Goal: Task Accomplishment & Management: Complete application form

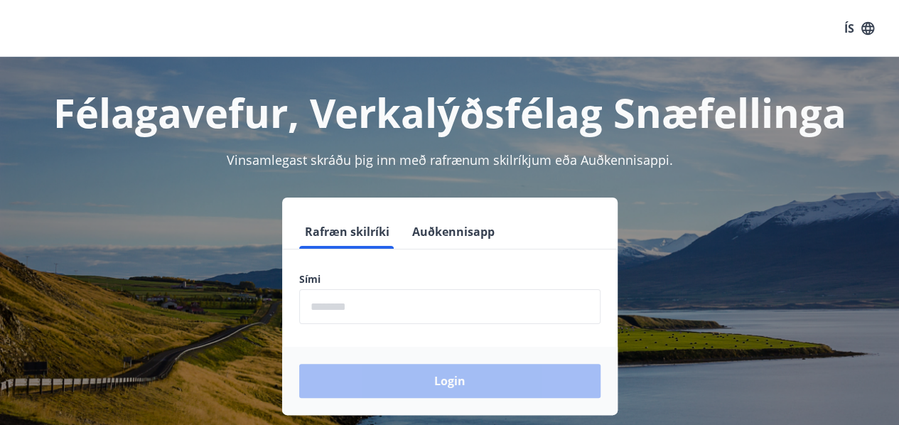
click at [394, 264] on form "Rafræn skilríki Auðkennisapp Sími ​ Login" at bounding box center [449, 315] width 335 height 200
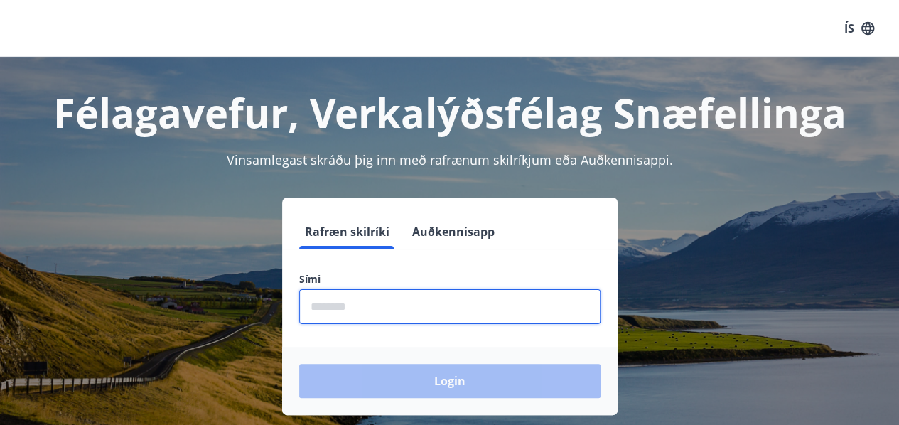
click at [384, 310] on input "phone" at bounding box center [449, 306] width 301 height 35
type input "********"
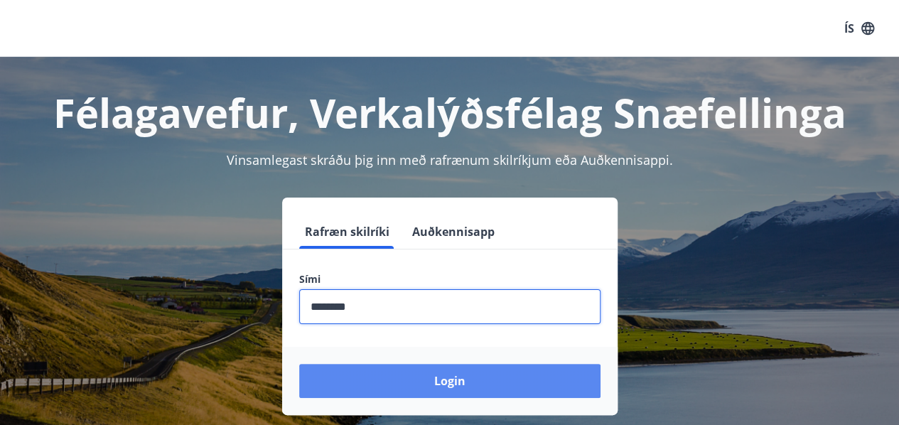
click at [418, 377] on button "Login" at bounding box center [449, 381] width 301 height 34
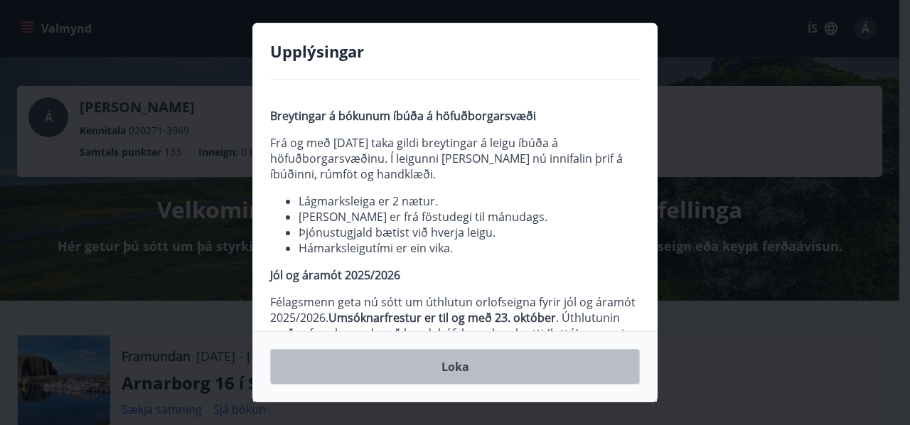
click at [438, 377] on button "Loka" at bounding box center [455, 367] width 370 height 36
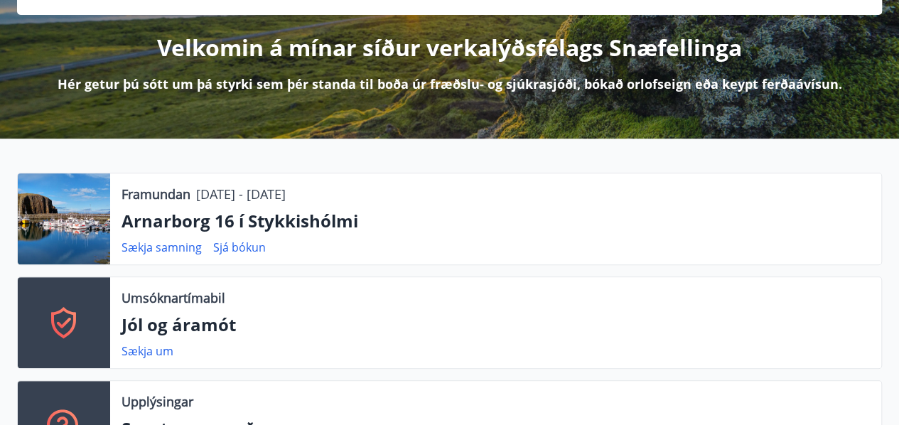
scroll to position [213, 0]
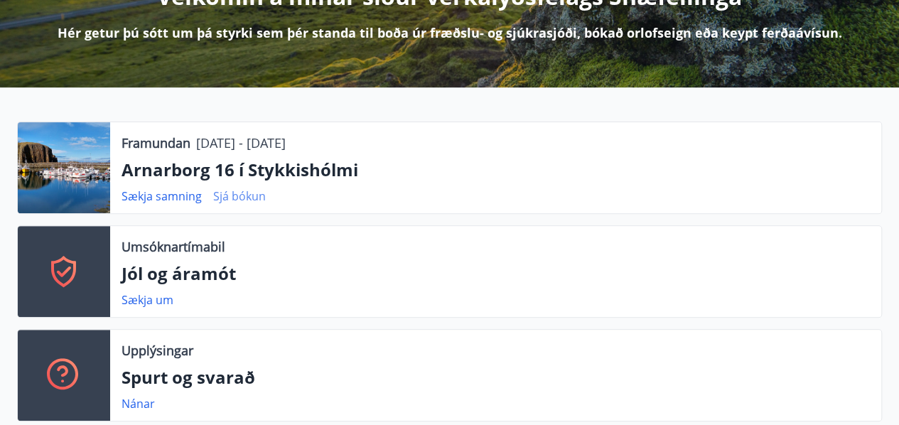
click at [247, 193] on link "Sjá bókun" at bounding box center [239, 196] width 53 height 16
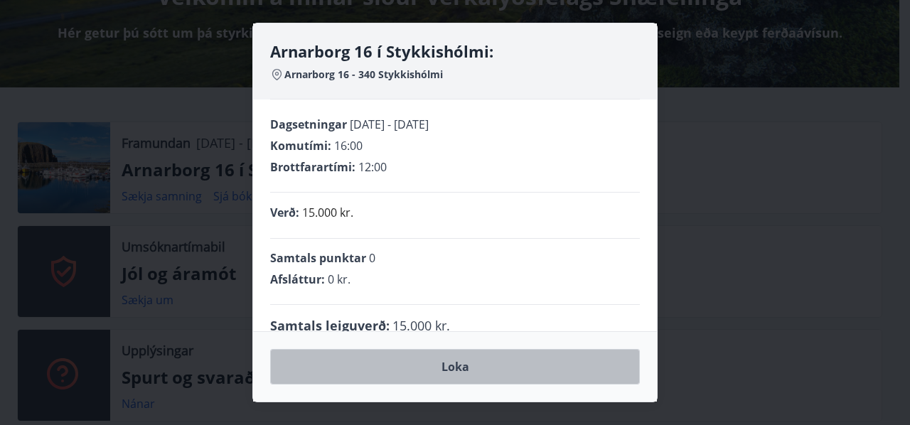
click at [459, 371] on button "Loka" at bounding box center [455, 367] width 370 height 36
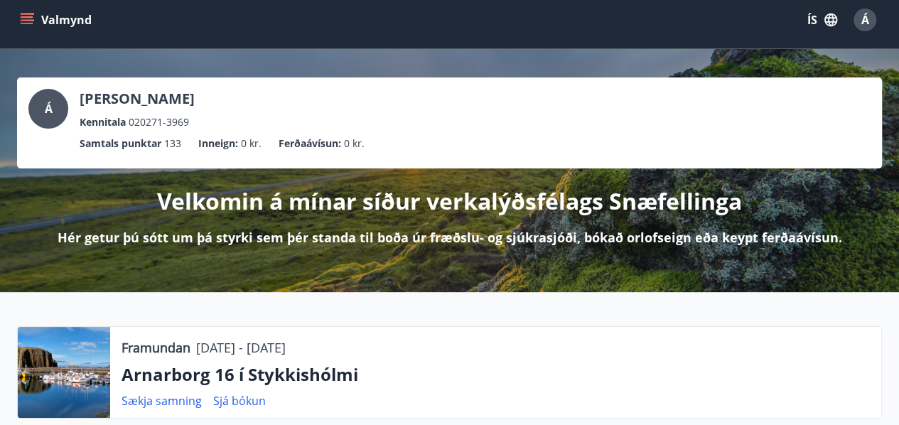
scroll to position [0, 0]
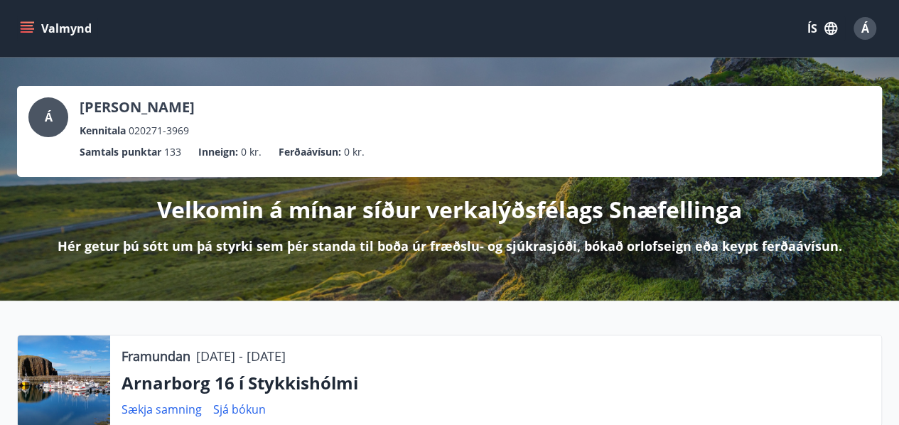
click at [28, 28] on icon "menu" at bounding box center [29, 28] width 16 height 1
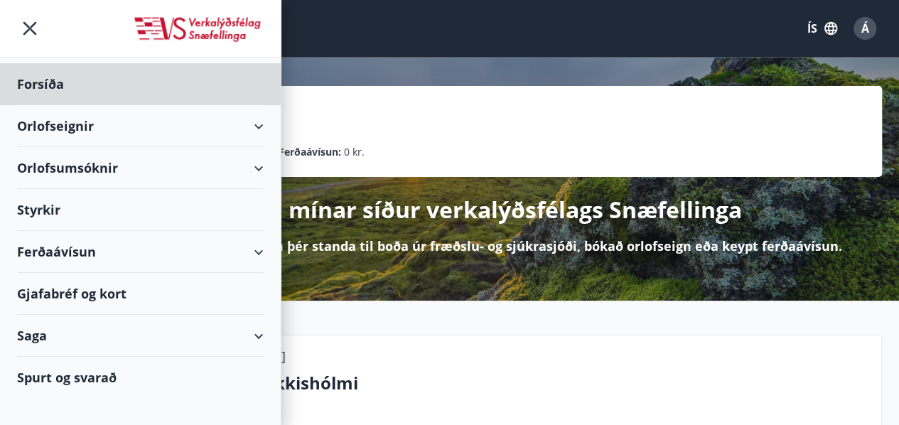
click at [31, 218] on div "Styrkir" at bounding box center [140, 210] width 247 height 42
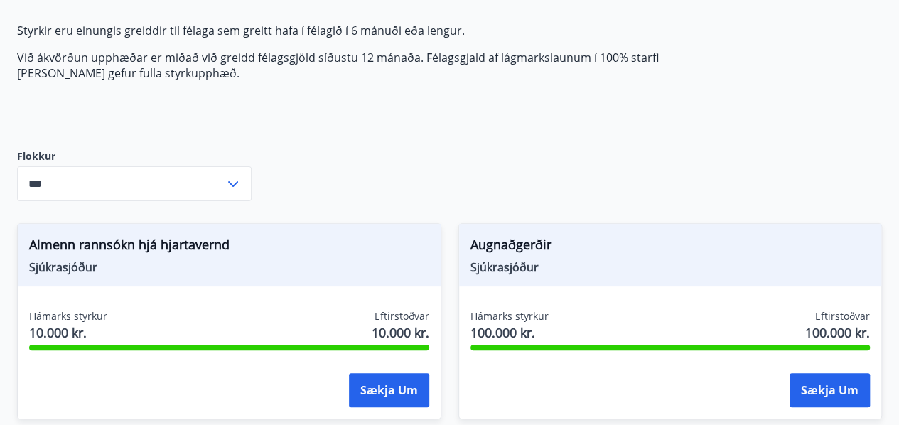
scroll to position [142, 0]
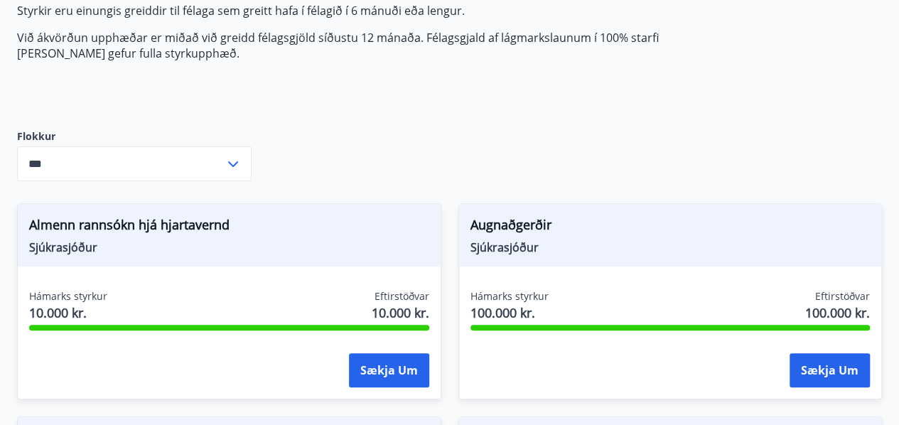
click at [239, 166] on icon at bounding box center [233, 164] width 17 height 17
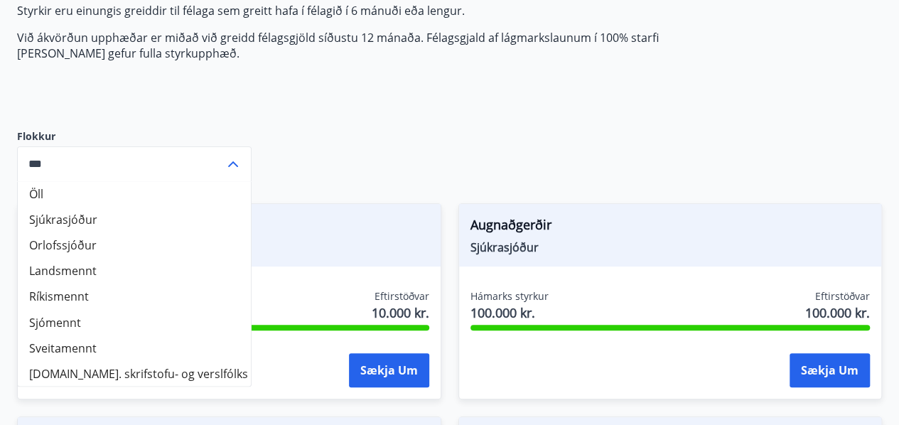
click at [84, 273] on li "Landsmennt" at bounding box center [134, 271] width 233 height 26
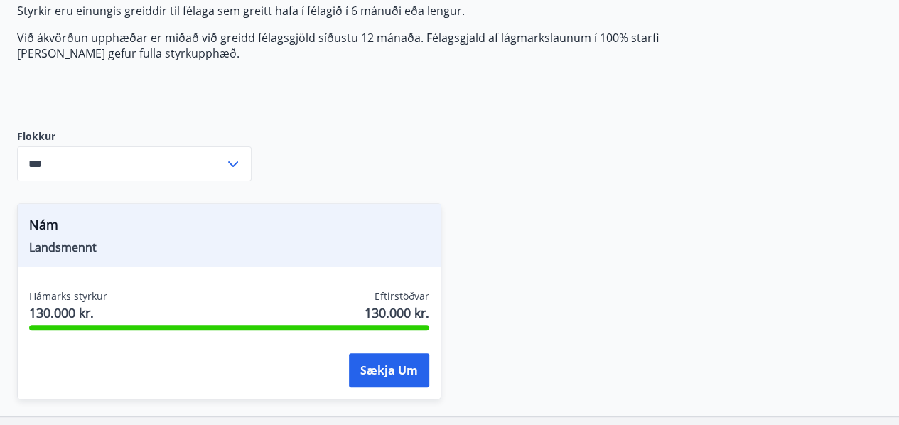
type input "**********"
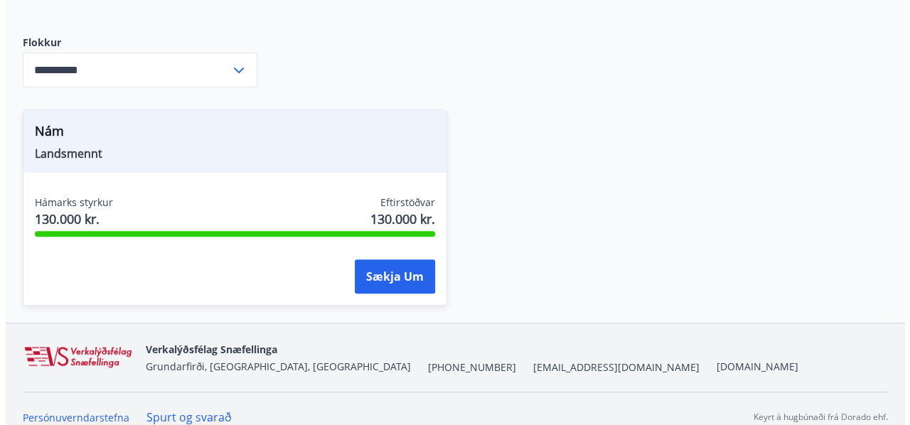
scroll to position [252, 0]
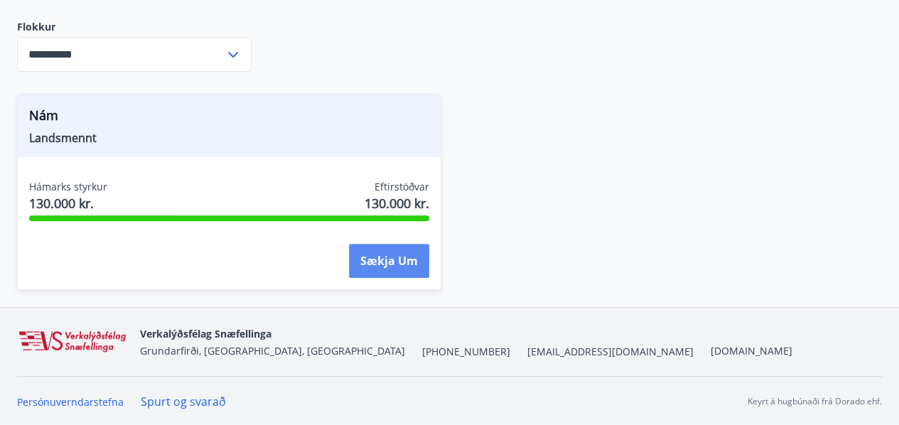
click at [385, 264] on button "Sækja um" at bounding box center [389, 261] width 80 height 34
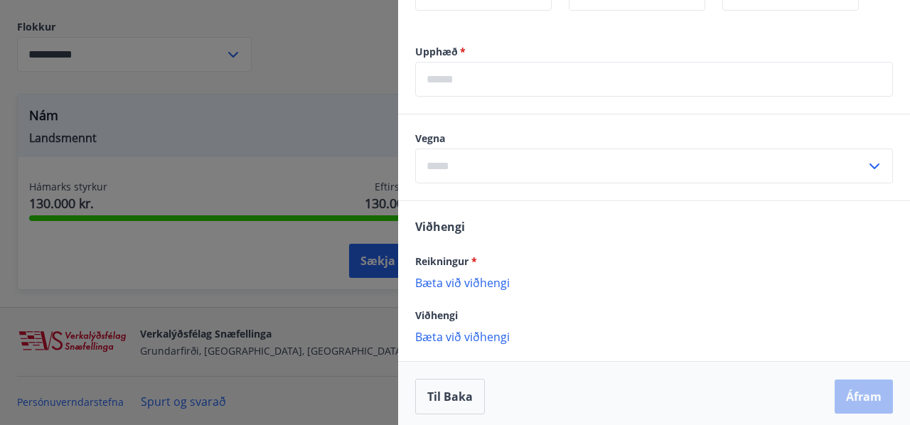
scroll to position [433, 0]
click at [866, 166] on icon at bounding box center [874, 165] width 17 height 17
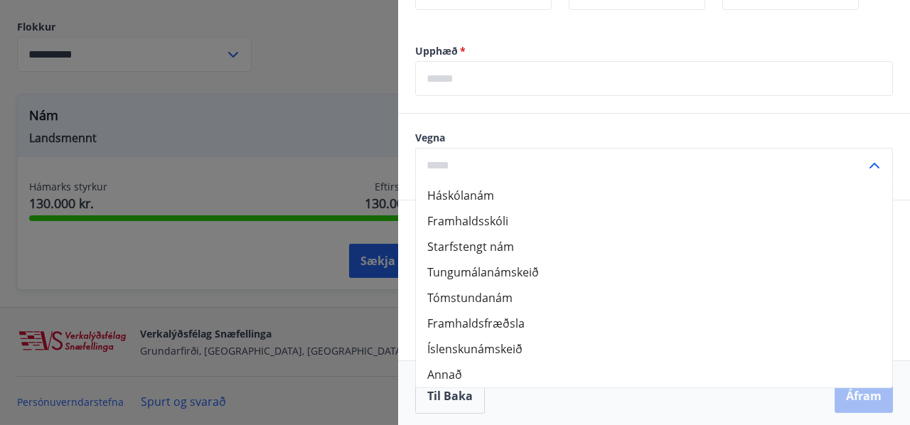
click at [721, 241] on li "Starfstengt nám" at bounding box center [654, 247] width 476 height 26
type input "**********"
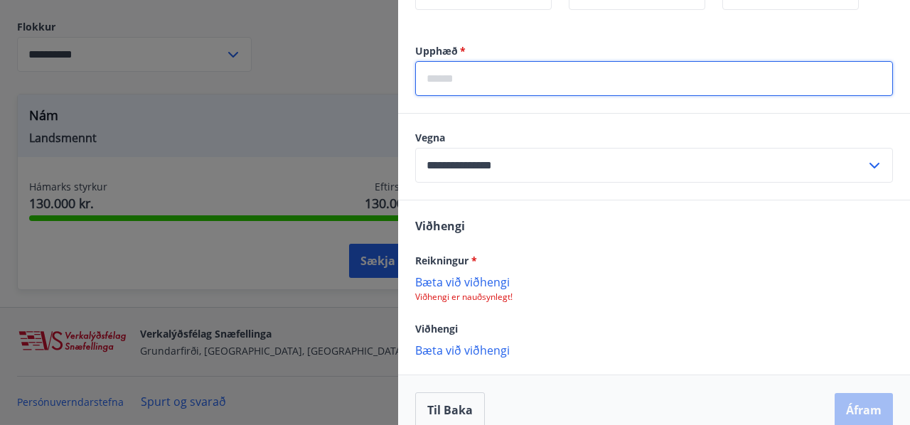
click at [546, 84] on input "text" at bounding box center [654, 78] width 478 height 35
type input "*****"
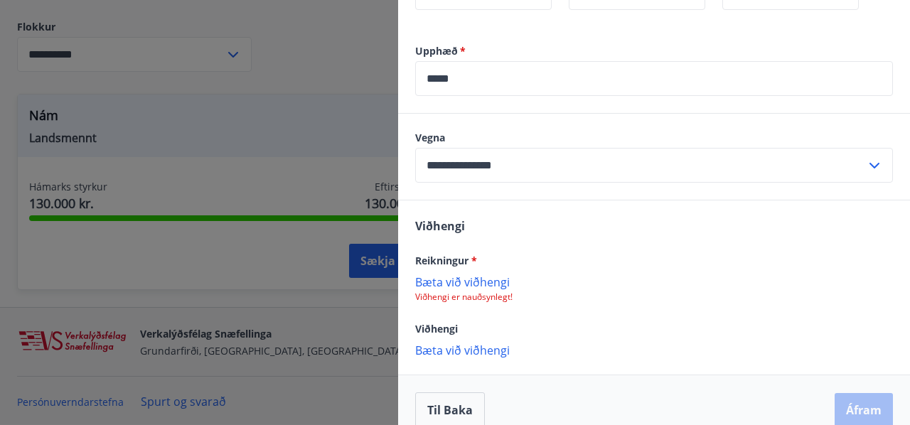
click at [483, 284] on p "Bæta við viðhengi" at bounding box center [654, 281] width 478 height 14
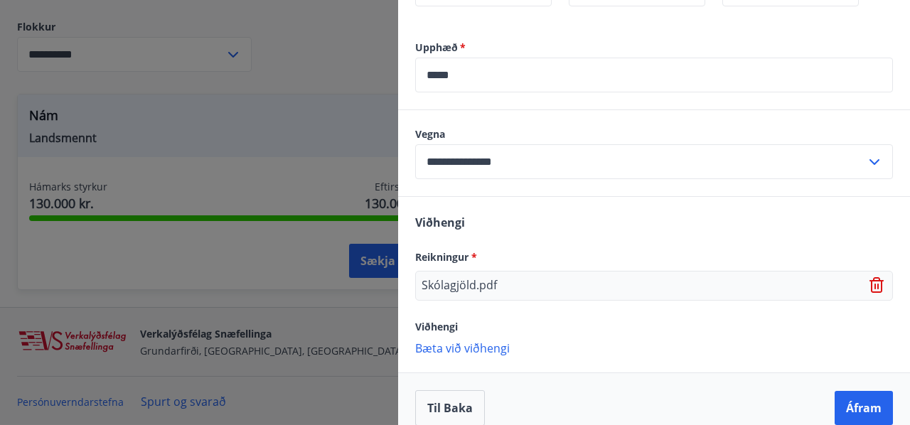
scroll to position [453, 0]
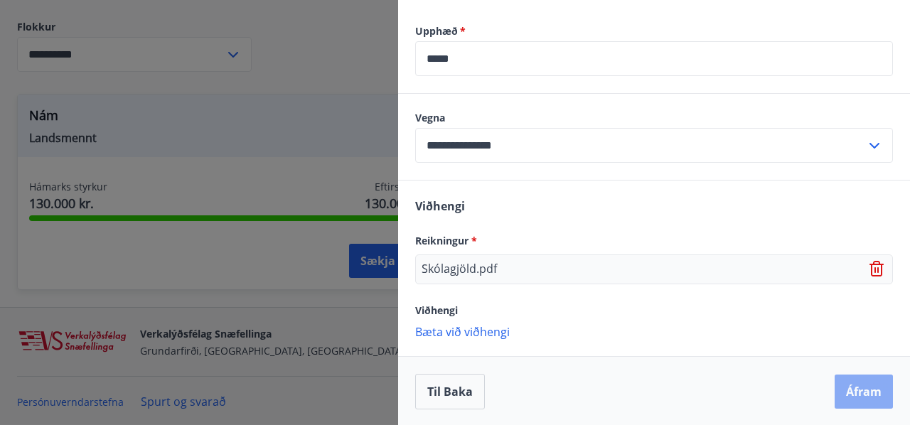
click at [853, 395] on button "Áfram" at bounding box center [863, 392] width 58 height 34
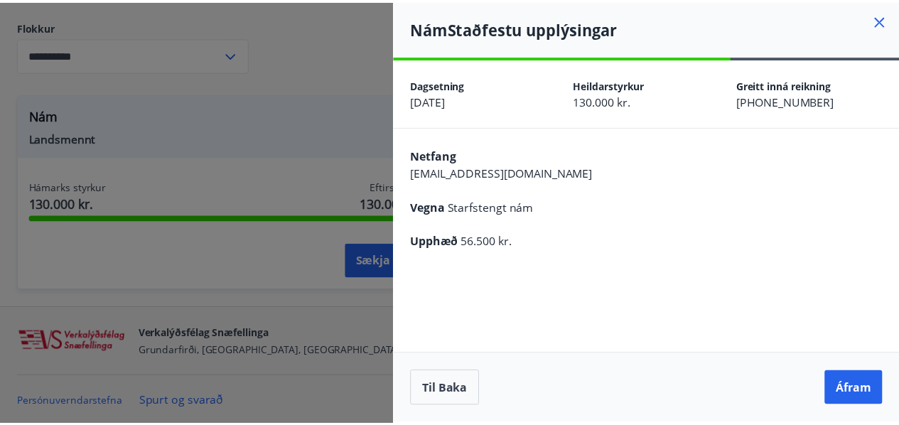
scroll to position [0, 0]
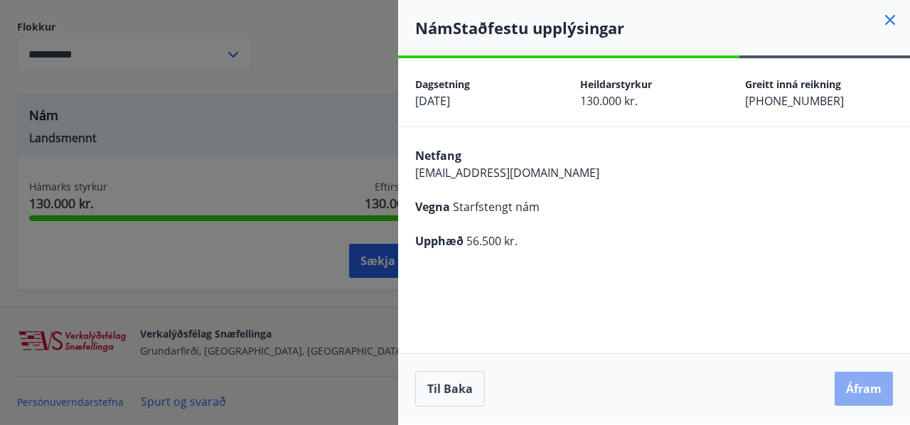
click at [862, 392] on button "Áfram" at bounding box center [863, 389] width 58 height 34
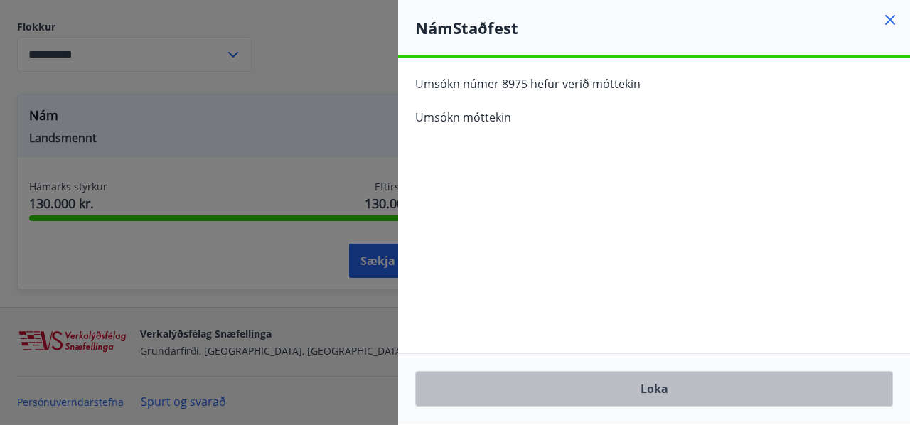
click at [657, 390] on button "Loka" at bounding box center [654, 389] width 478 height 36
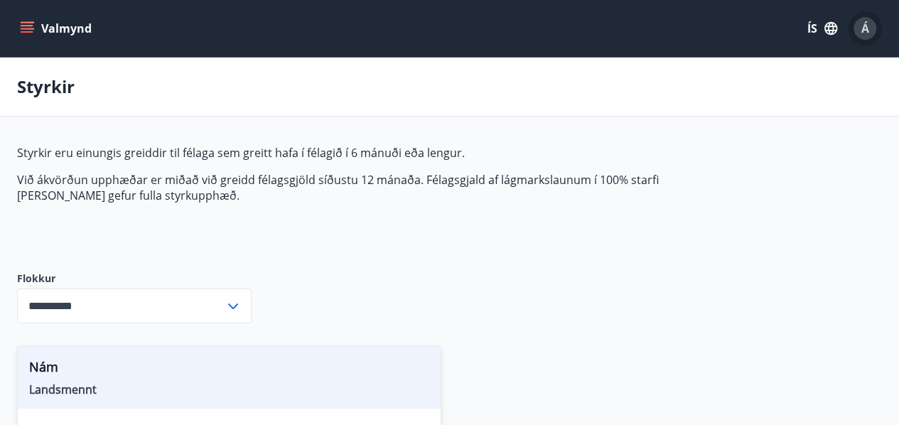
click at [866, 32] on span "Á" at bounding box center [865, 29] width 8 height 16
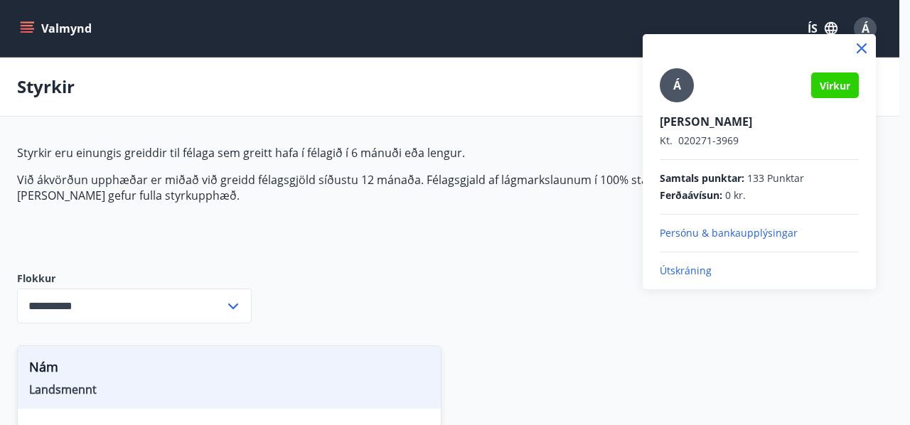
click at [685, 269] on p "Útskráning" at bounding box center [758, 271] width 199 height 14
